Goal: Task Accomplishment & Management: Use online tool/utility

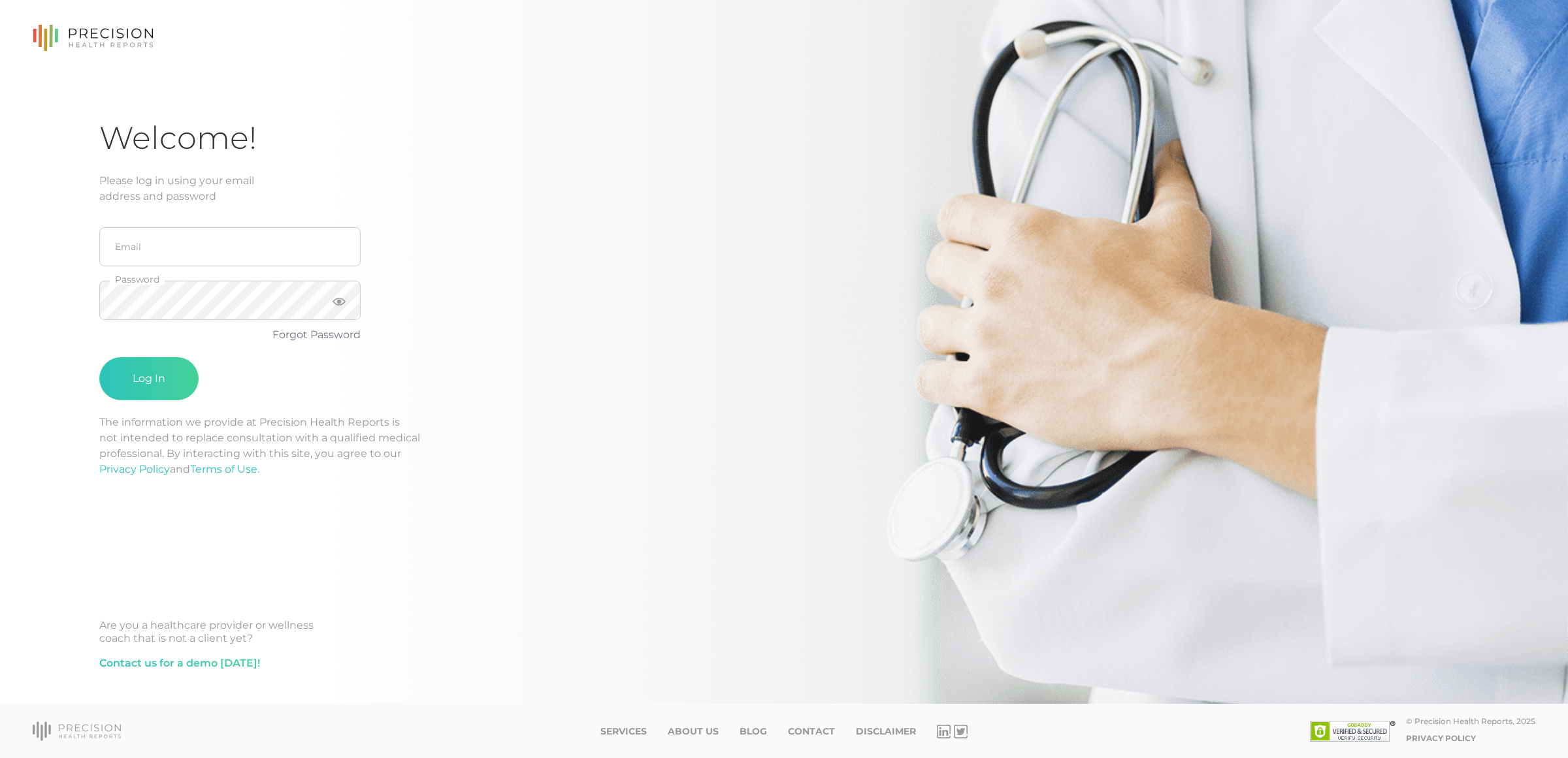
type input "[EMAIL_ADDRESS][DOMAIN_NAME]"
click at [99, 357] on button "Log In" at bounding box center [149, 379] width 99 height 43
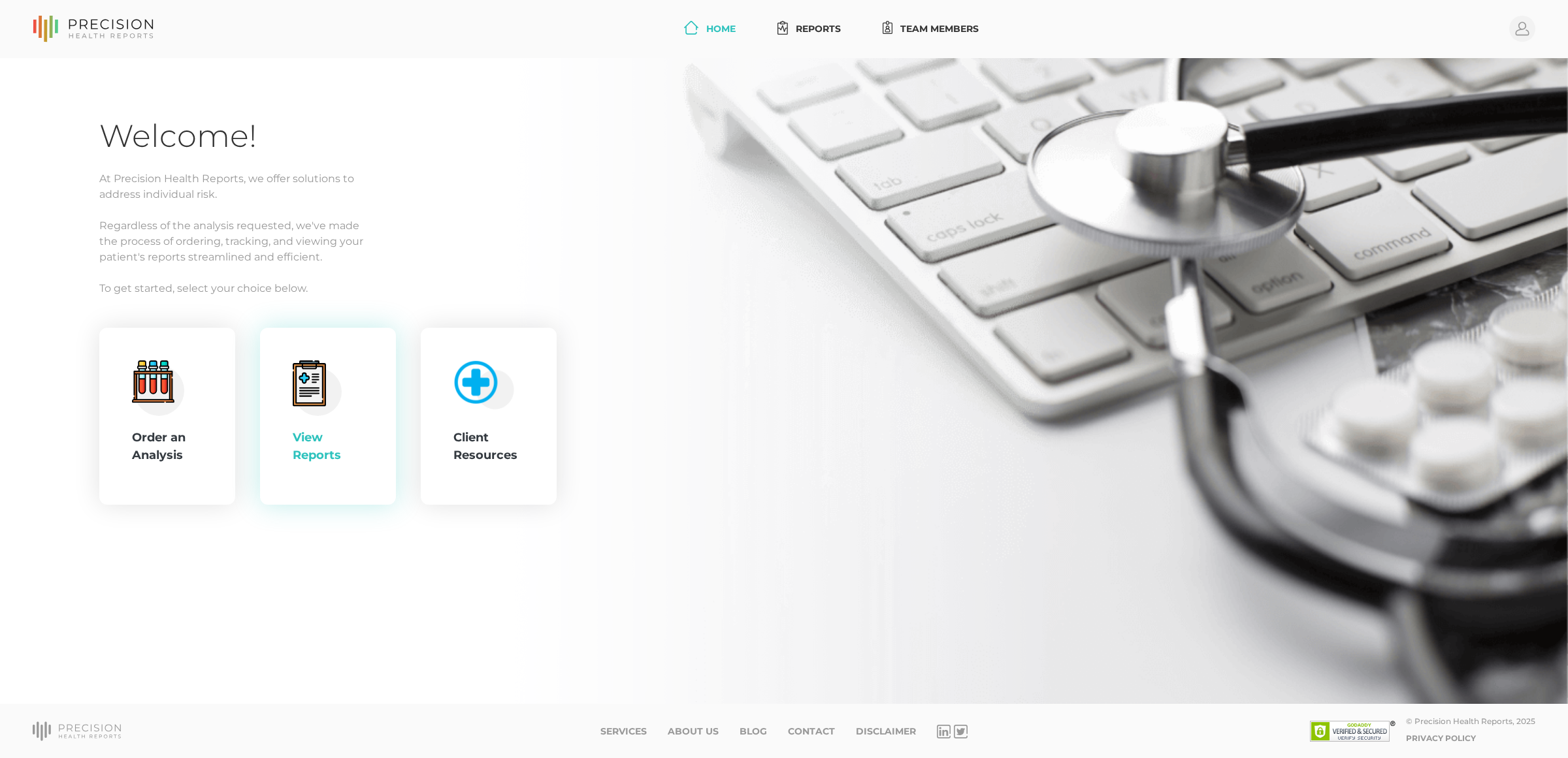
click at [298, 421] on div "View Reports" at bounding box center [328, 417] width 71 height 112
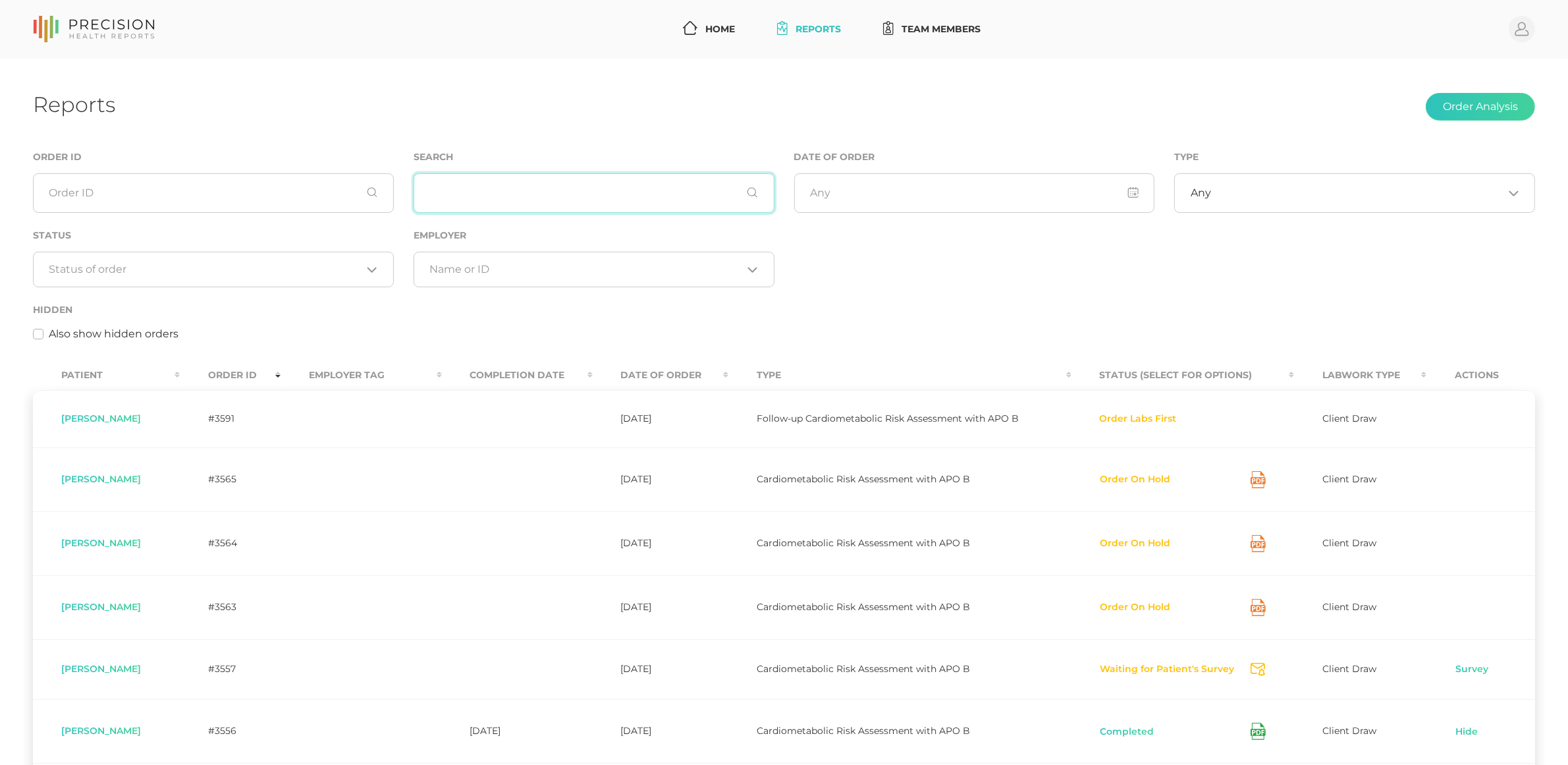
click at [475, 206] on input "text" at bounding box center [594, 193] width 361 height 40
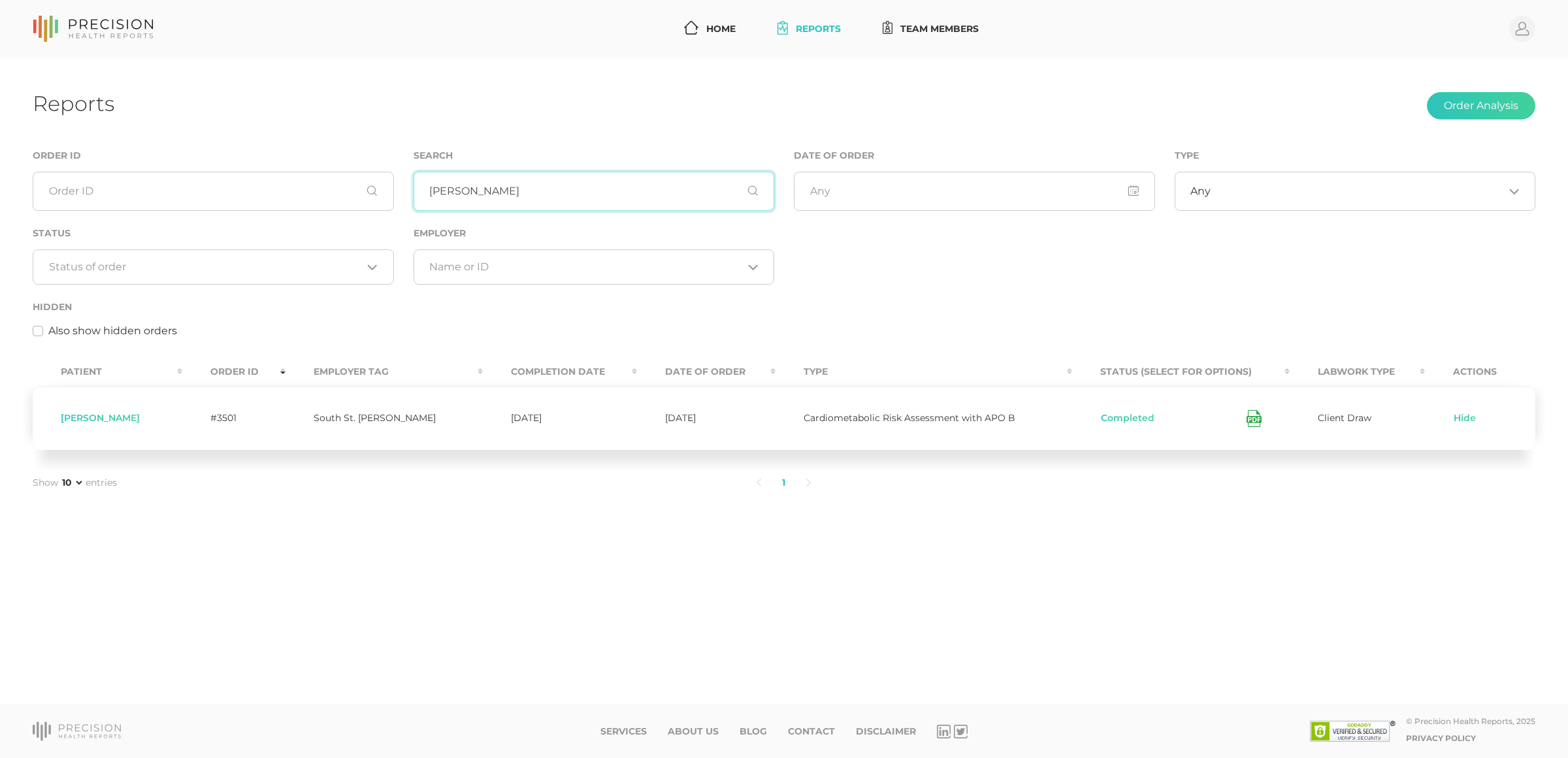
type input "[PERSON_NAME]"
click at [1246, 420] on icon at bounding box center [1253, 418] width 15 height 17
